Goal: Task Accomplishment & Management: Use online tool/utility

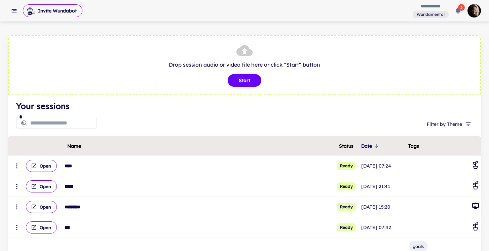
click at [14, 11] on icon "button" at bounding box center [14, 10] width 7 height 7
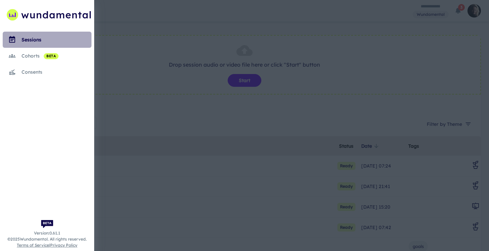
click at [30, 37] on div "sessions" at bounding box center [57, 39] width 70 height 7
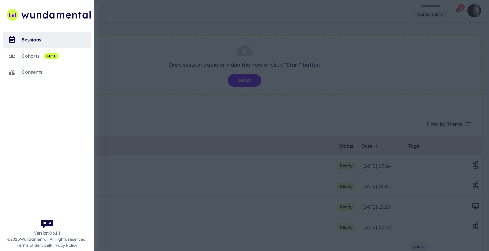
click at [420, 20] on div at bounding box center [244, 125] width 489 height 251
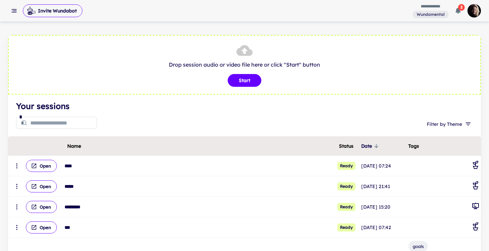
click at [476, 10] on img "button" at bounding box center [474, 10] width 13 height 13
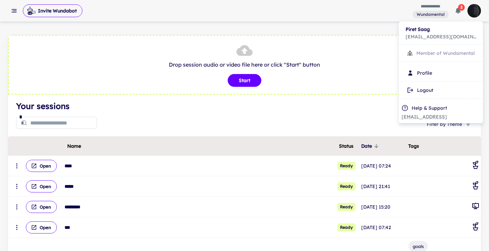
click at [431, 11] on div at bounding box center [244, 125] width 489 height 251
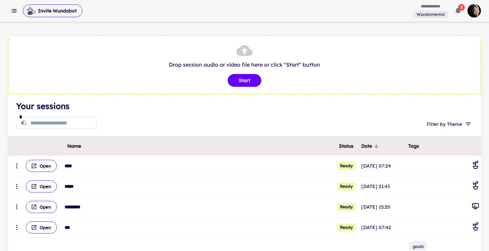
click at [16, 8] on icon "button" at bounding box center [14, 10] width 7 height 7
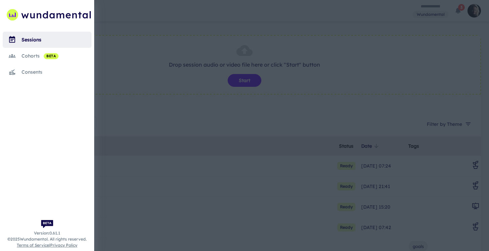
click at [32, 57] on div "cohorts beta" at bounding box center [57, 55] width 70 height 7
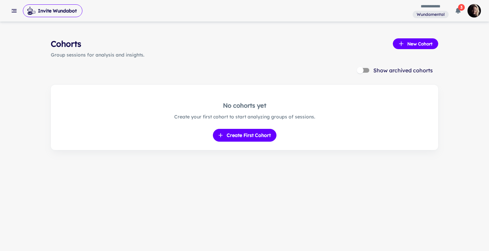
click at [13, 11] on icon "button" at bounding box center [14, 10] width 7 height 7
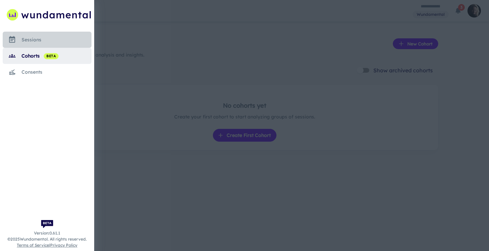
click at [28, 42] on div "sessions" at bounding box center [57, 39] width 70 height 7
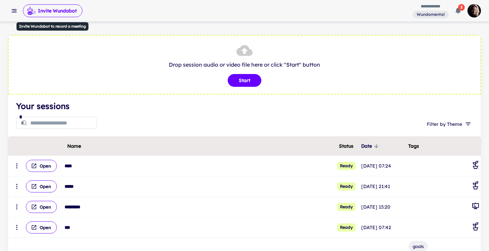
click at [47, 14] on button "Invite Wundabot" at bounding box center [53, 10] width 60 height 13
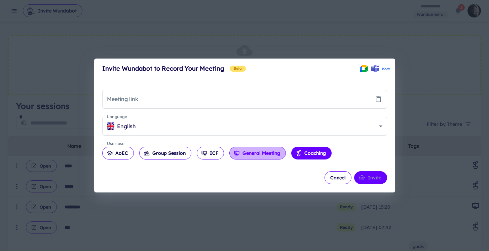
click at [251, 151] on button "General Meeting" at bounding box center [258, 153] width 57 height 13
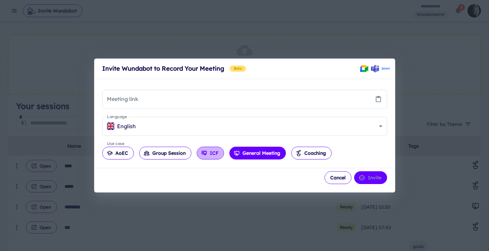
click at [217, 153] on button "ICF" at bounding box center [210, 153] width 27 height 13
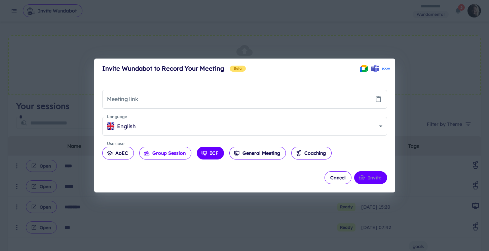
click at [167, 151] on button "Group Session" at bounding box center [165, 153] width 52 height 13
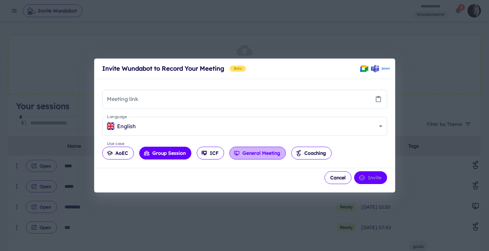
click at [246, 157] on button "General Meeting" at bounding box center [258, 153] width 57 height 13
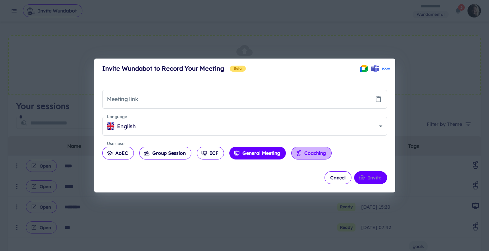
click at [319, 152] on button "Coaching" at bounding box center [311, 153] width 40 height 13
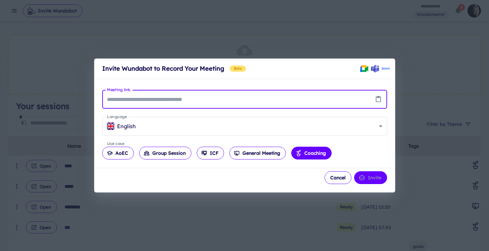
click at [320, 97] on input "Meeting link" at bounding box center [236, 99] width 269 height 19
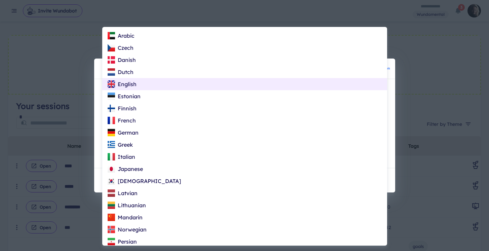
click at [338, 121] on body "**********" at bounding box center [244, 125] width 489 height 251
click at [307, 97] on li "Estonian" at bounding box center [244, 96] width 285 height 12
type input "**"
